Goal: Find specific page/section

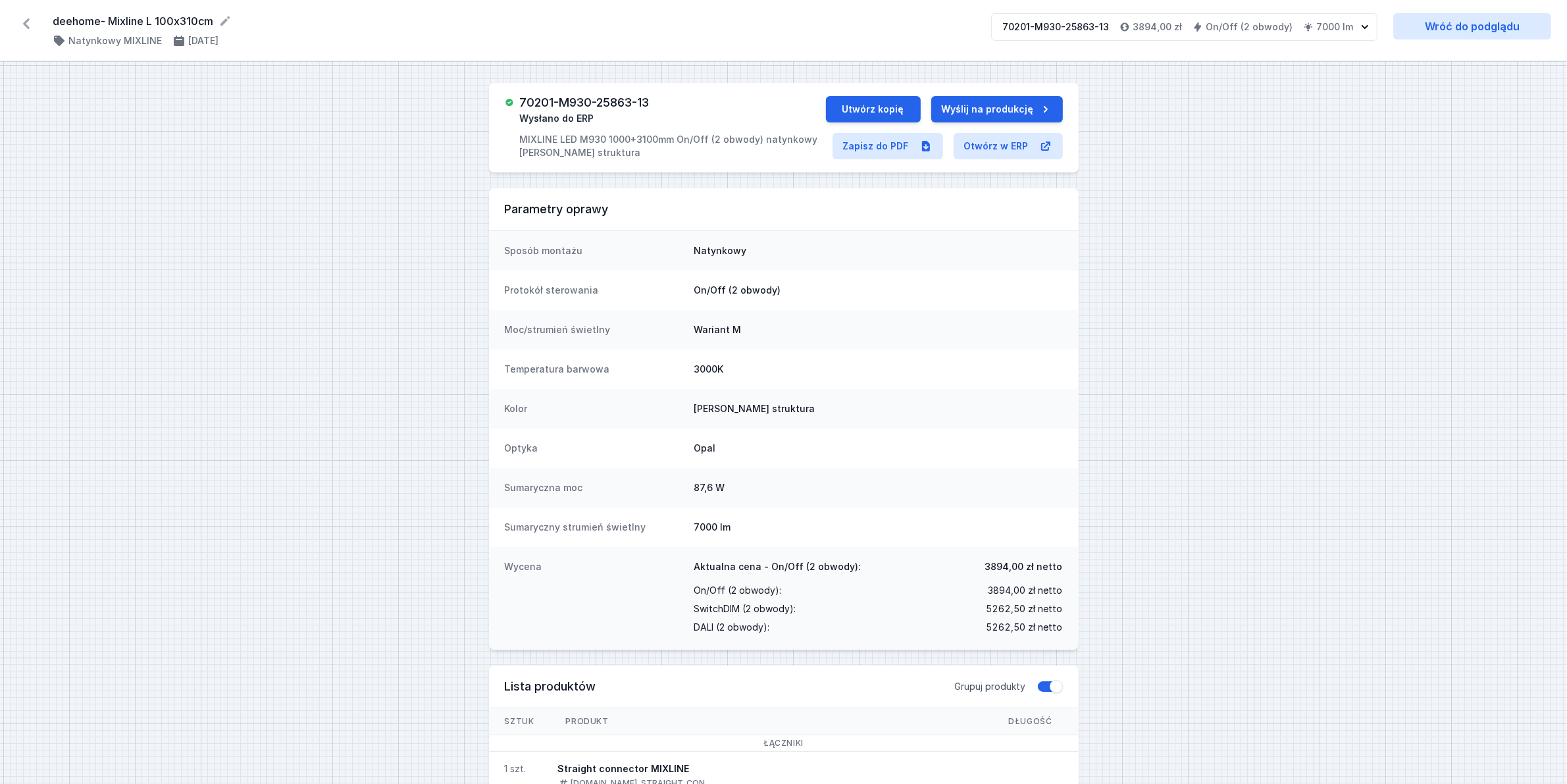
click at [30, 24] on icon at bounding box center [26, 24] width 21 height 21
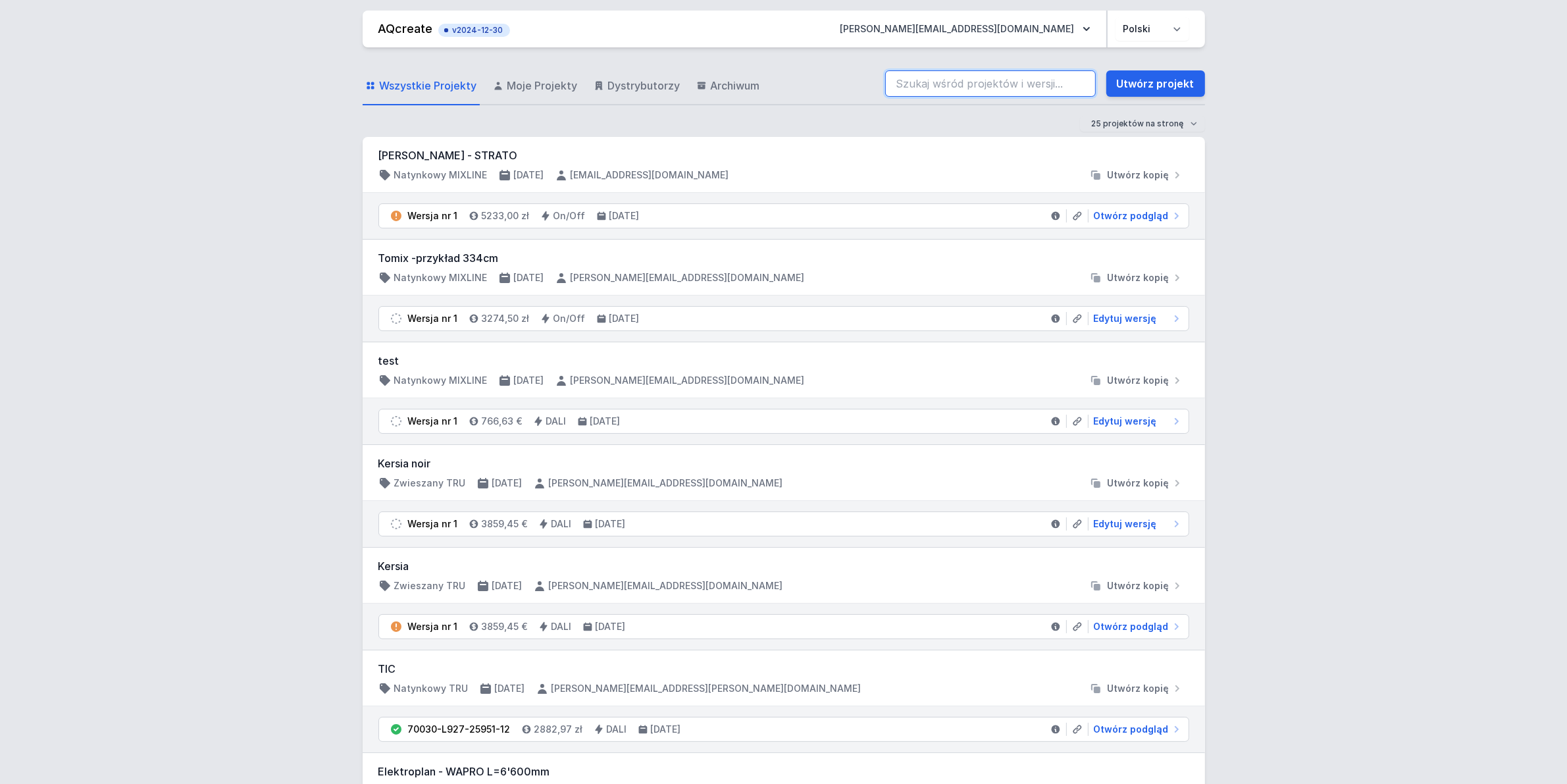
click at [1037, 78] on input "search" at bounding box center [990, 83] width 210 height 26
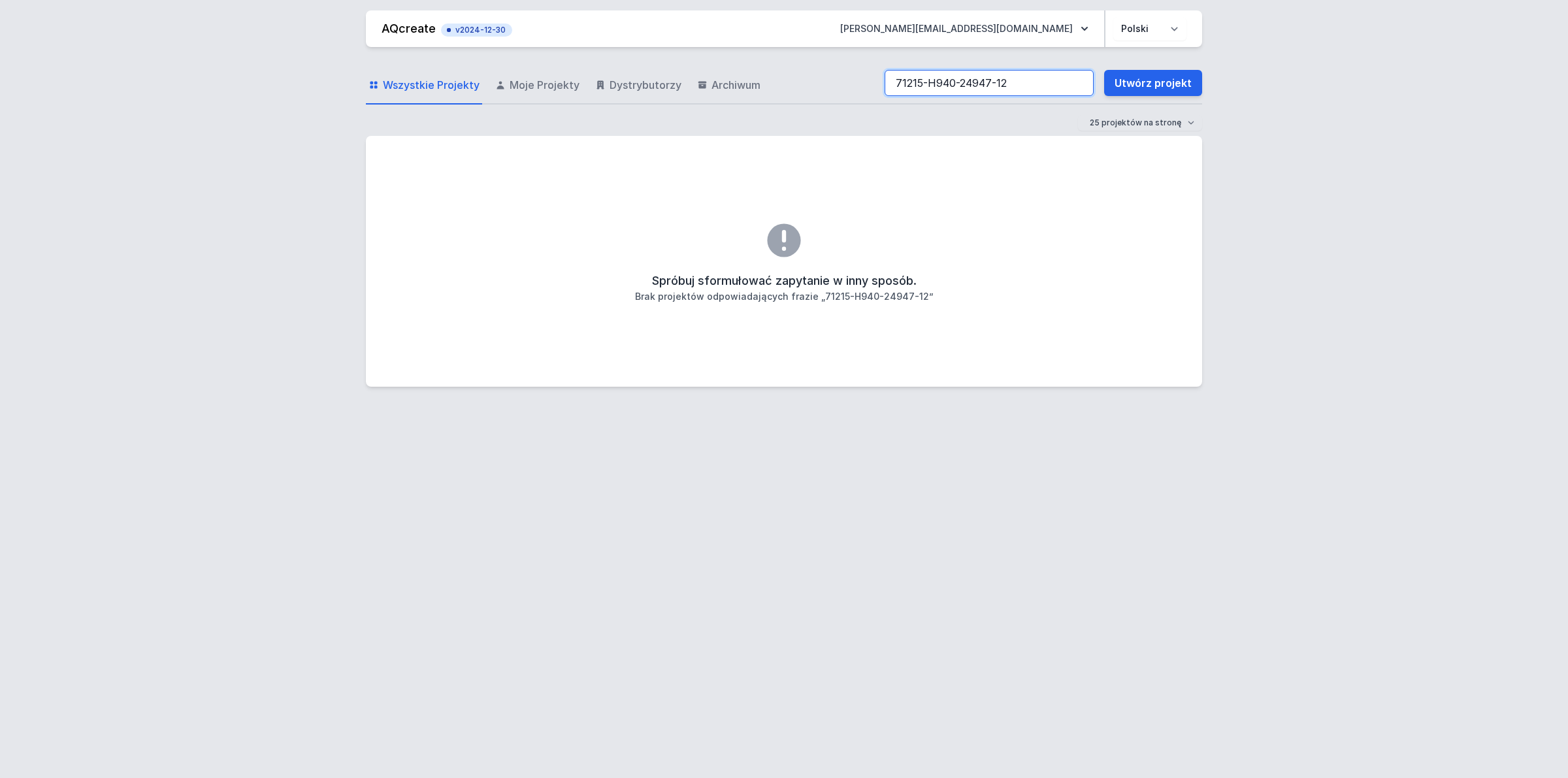
click at [931, 79] on input "71215-H940-24947-12" at bounding box center [988, 83] width 209 height 26
type input "71215-H940-24947-12"
